Goal: Task Accomplishment & Management: Complete application form

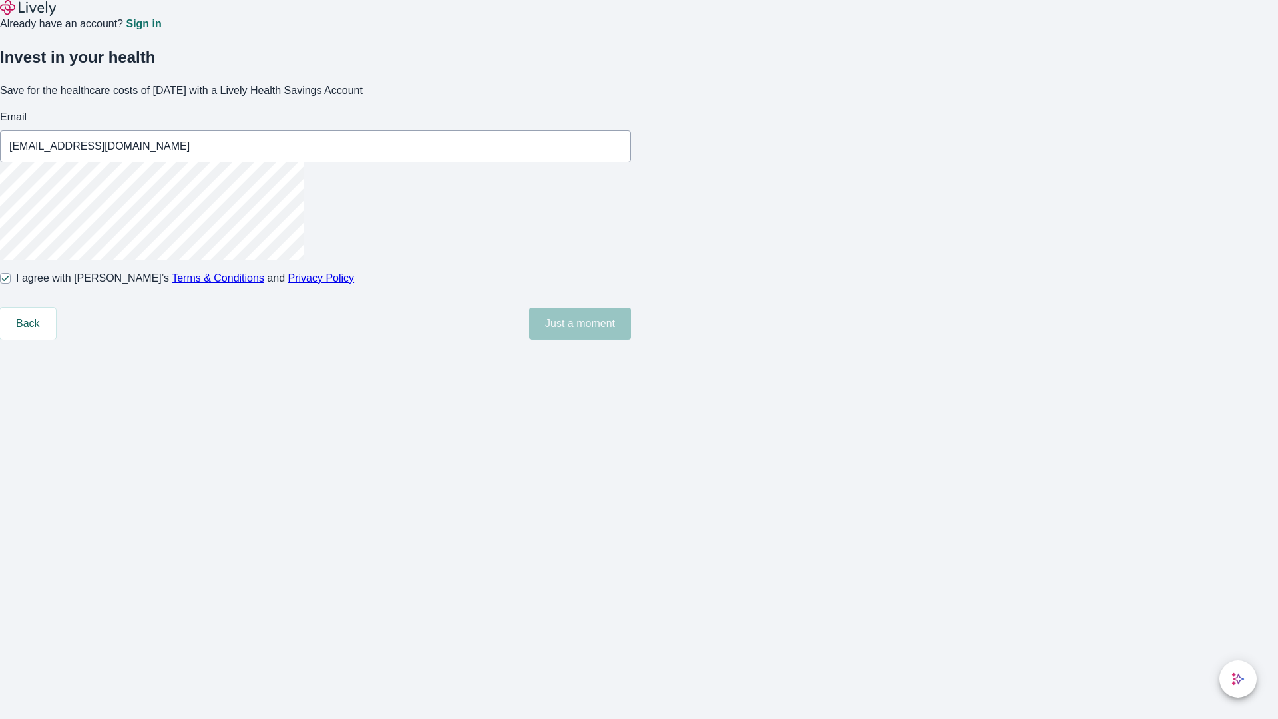
type input "[EMAIL_ADDRESS][DOMAIN_NAME]"
click at [11, 284] on input "I agree with Lively’s Terms & Conditions and Privacy Policy" at bounding box center [5, 278] width 11 height 11
checkbox input "false"
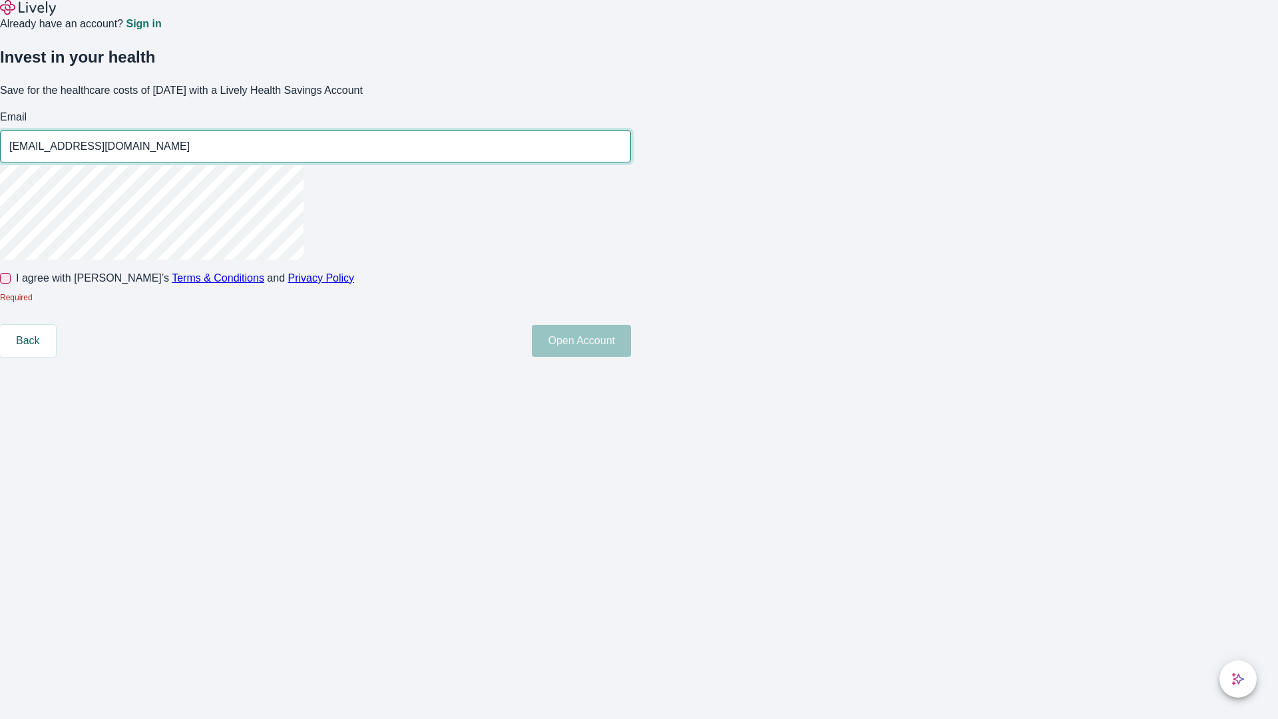
type input "[EMAIL_ADDRESS][DOMAIN_NAME]"
click at [11, 284] on input "I agree with Lively’s Terms & Conditions and Privacy Policy" at bounding box center [5, 278] width 11 height 11
checkbox input "true"
click at [631, 357] on button "Open Account" at bounding box center [581, 341] width 99 height 32
